Goal: Task Accomplishment & Management: Manage account settings

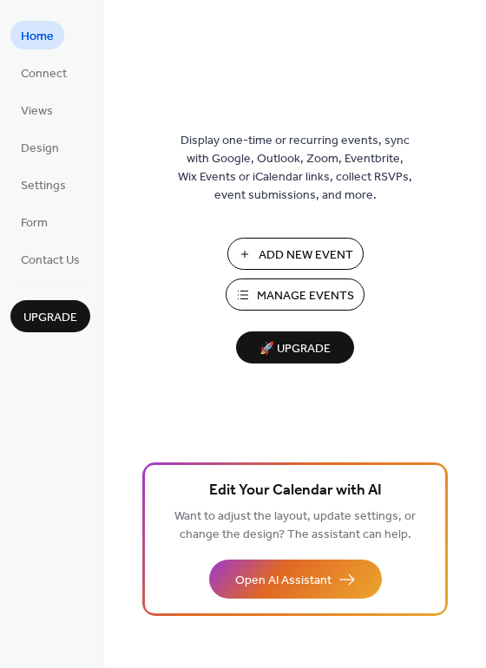
click at [286, 297] on span "Manage Events" at bounding box center [305, 296] width 97 height 18
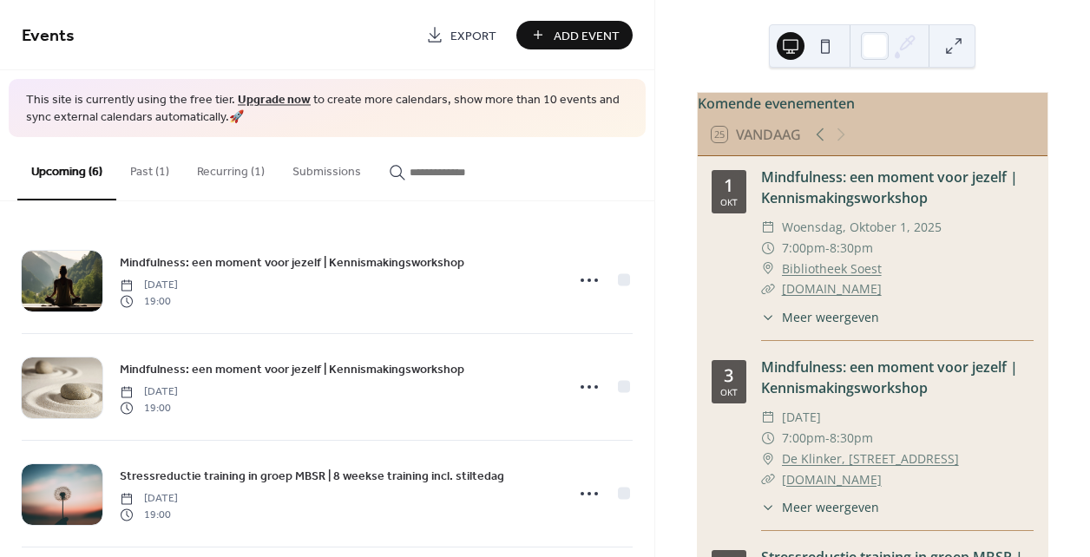
click at [239, 179] on button "Recurring (1)" at bounding box center [230, 168] width 95 height 62
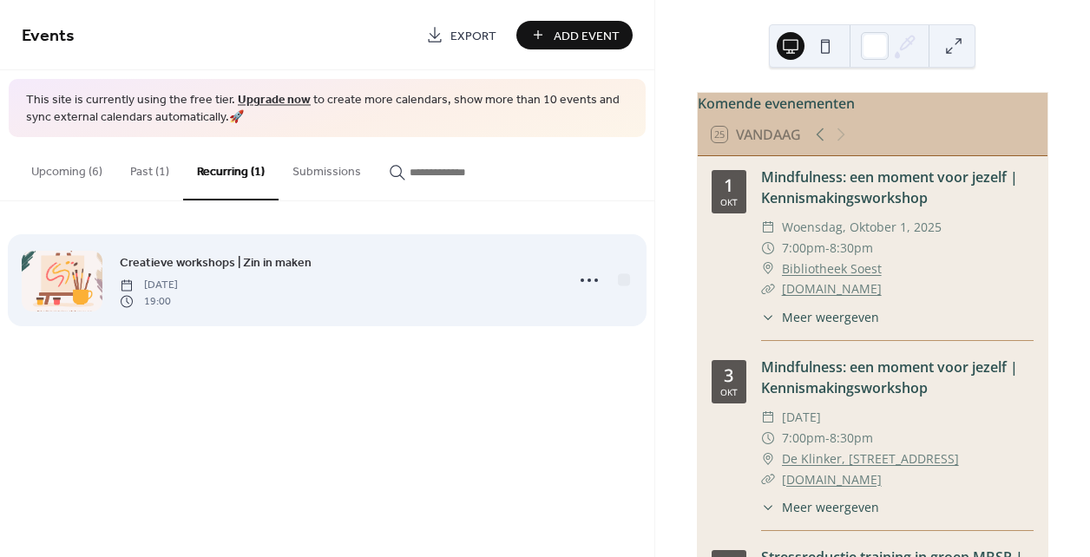
click at [70, 277] on div at bounding box center [62, 281] width 81 height 61
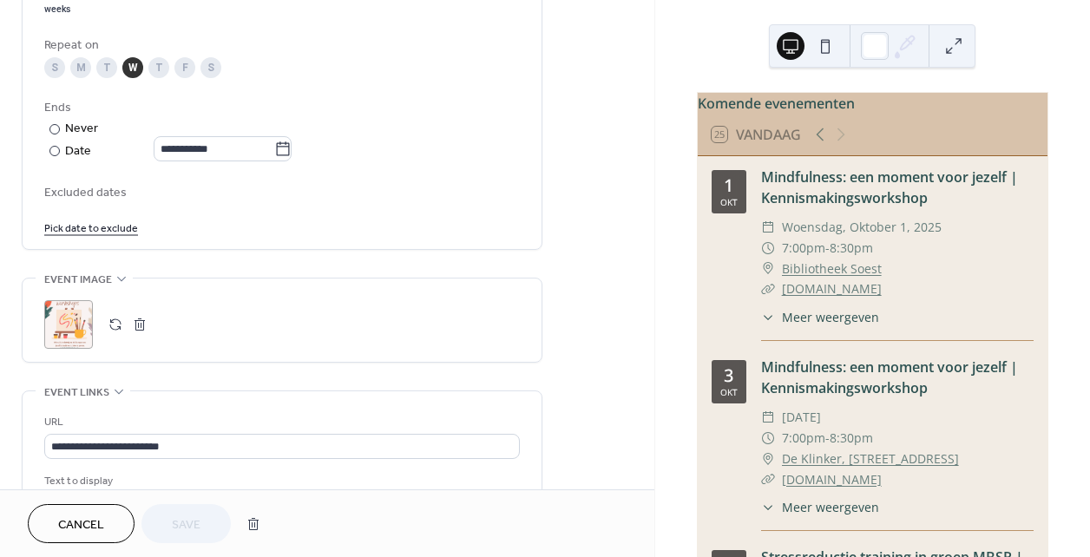
scroll to position [888, 0]
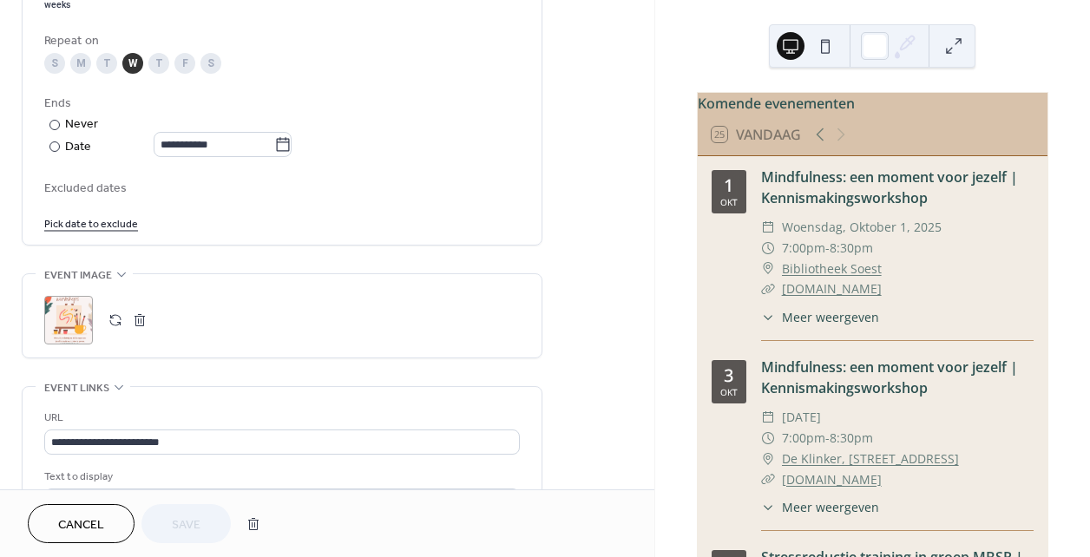
click at [139, 322] on button "button" at bounding box center [140, 320] width 24 height 24
click at [115, 322] on button "button" at bounding box center [115, 320] width 24 height 24
click at [59, 317] on div ";" at bounding box center [68, 320] width 49 height 49
click at [187, 524] on span "Save" at bounding box center [186, 525] width 29 height 18
